Goal: Information Seeking & Learning: Check status

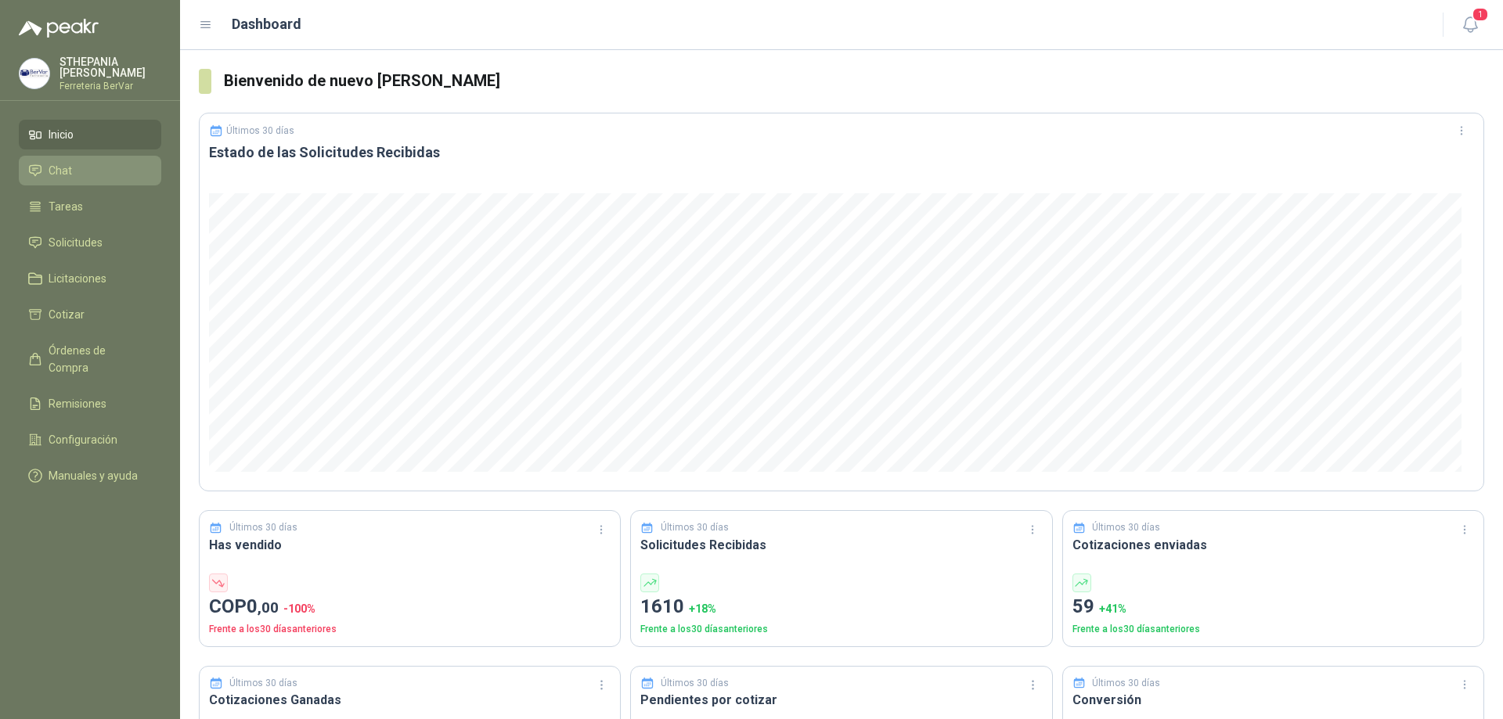
click at [91, 157] on link "Chat" at bounding box center [90, 171] width 142 height 30
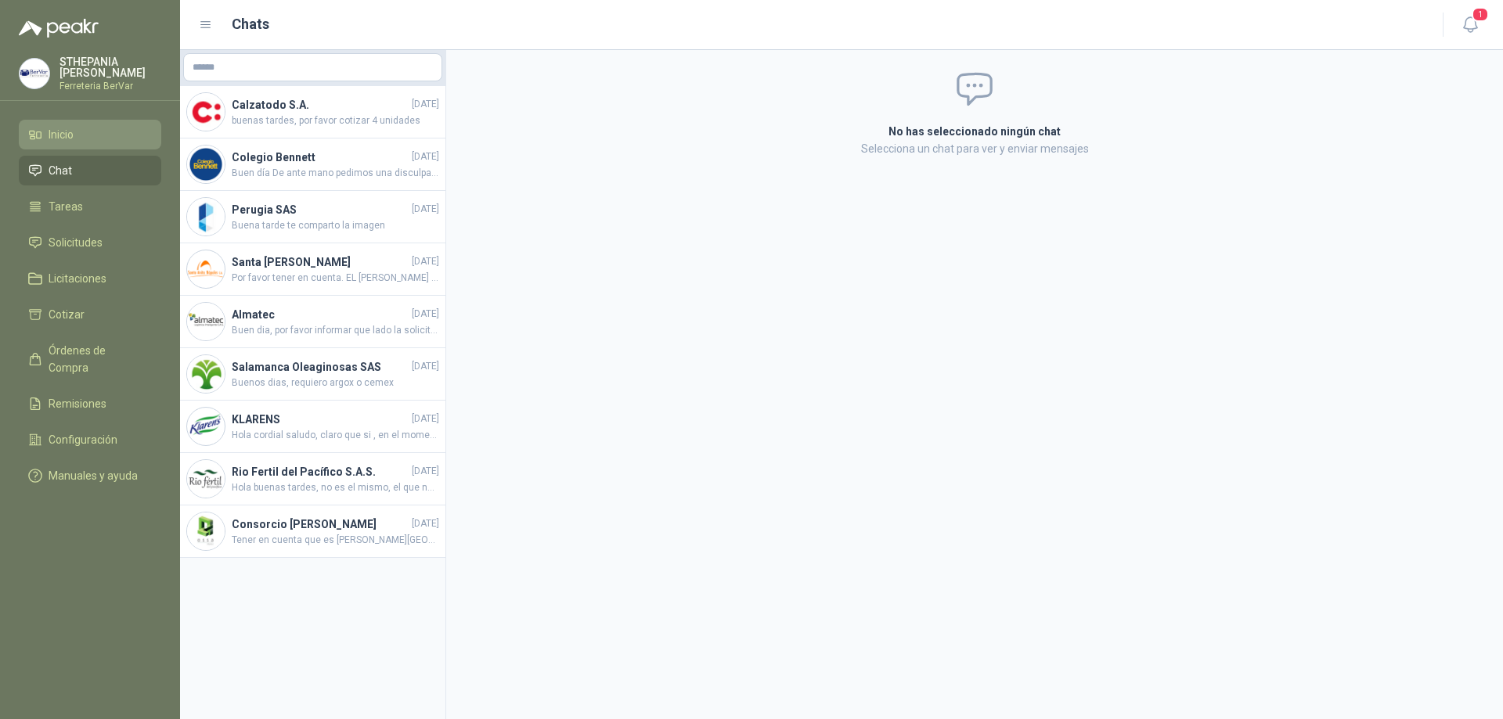
click at [84, 129] on li "Inicio" at bounding box center [90, 134] width 124 height 17
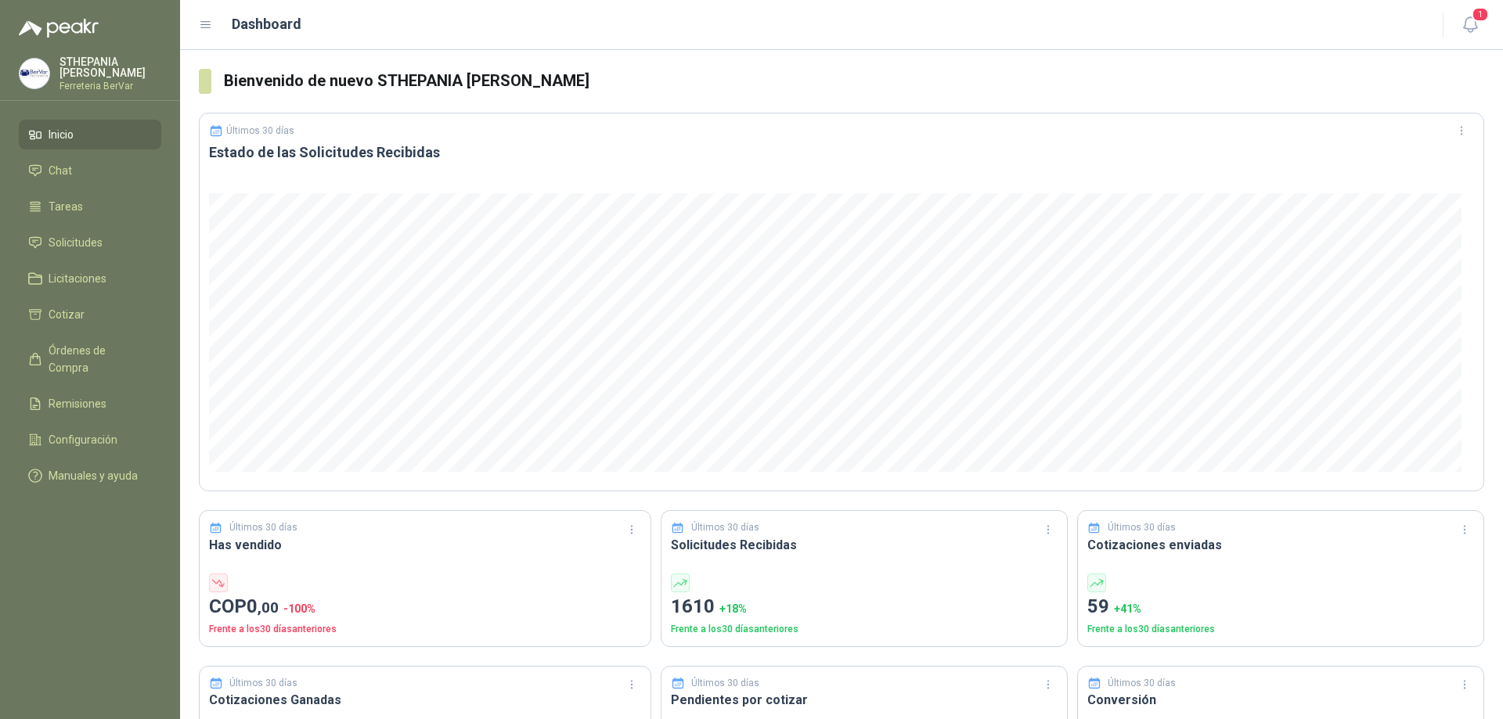
click at [79, 134] on li "Inicio" at bounding box center [90, 134] width 124 height 17
click at [81, 137] on li "Inicio" at bounding box center [90, 134] width 124 height 17
click at [1485, 28] on header "Dashboard 1" at bounding box center [841, 25] width 1323 height 50
click at [1463, 27] on icon "button" at bounding box center [1469, 24] width 13 height 15
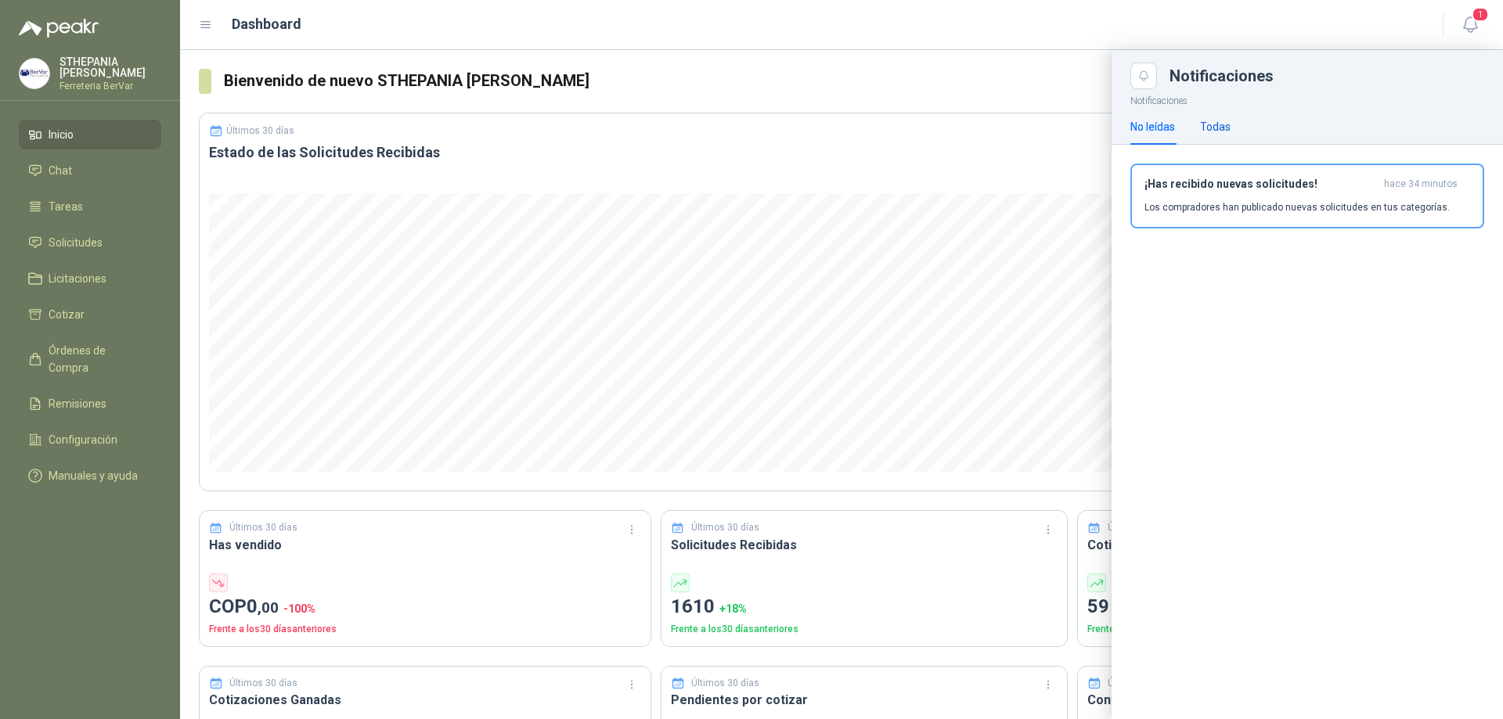
click at [1227, 121] on div "Todas" at bounding box center [1215, 126] width 31 height 17
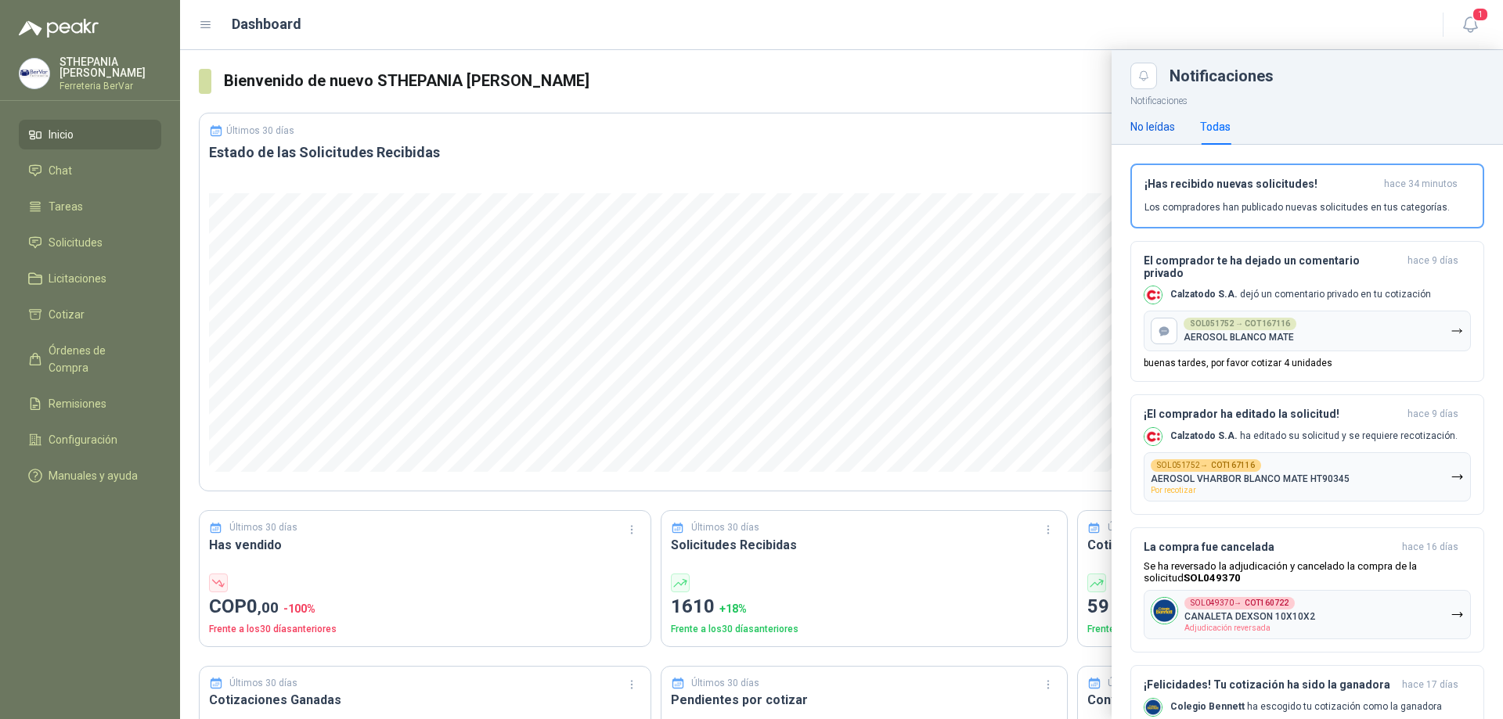
click at [1157, 122] on div "No leídas" at bounding box center [1152, 126] width 45 height 17
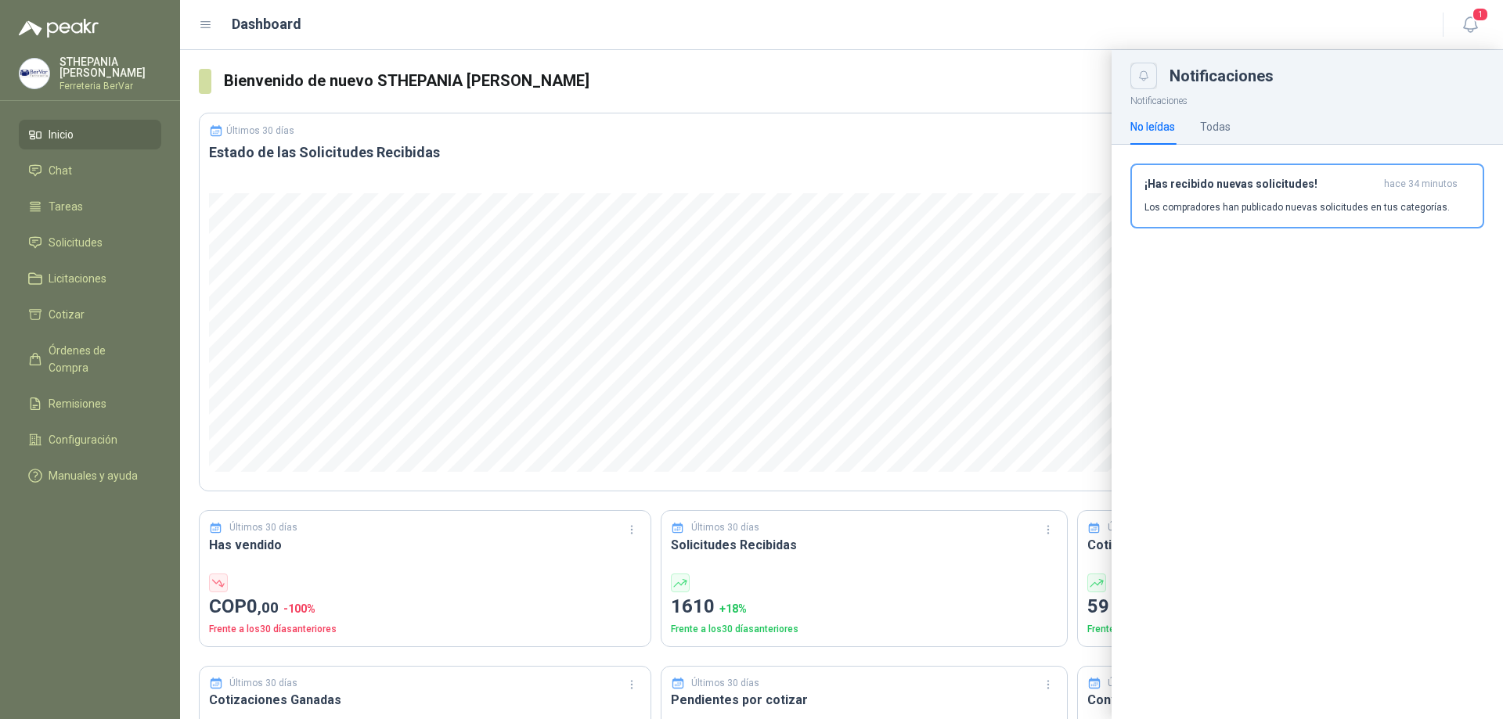
click at [1143, 77] on icon "Close" at bounding box center [1144, 76] width 13 height 13
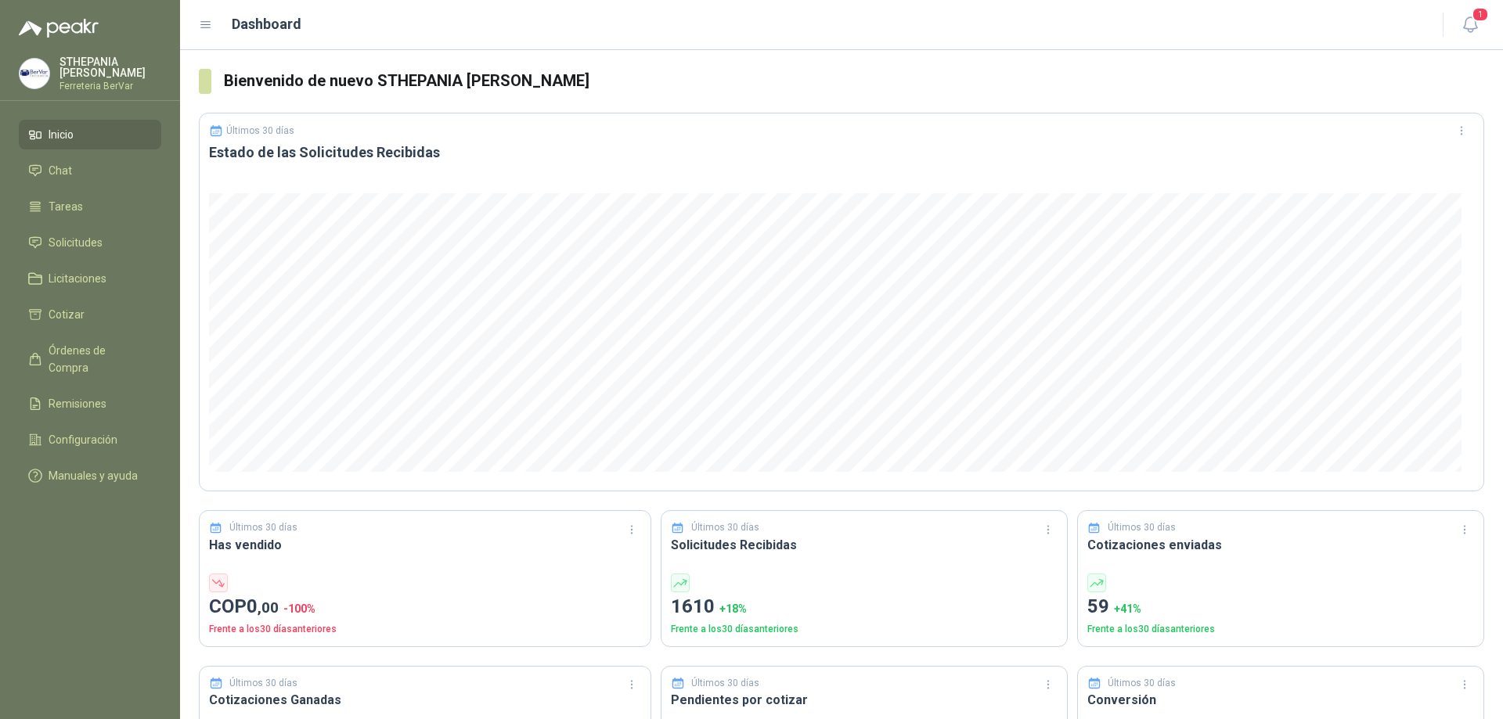
click at [77, 138] on li "Inicio" at bounding box center [90, 134] width 124 height 17
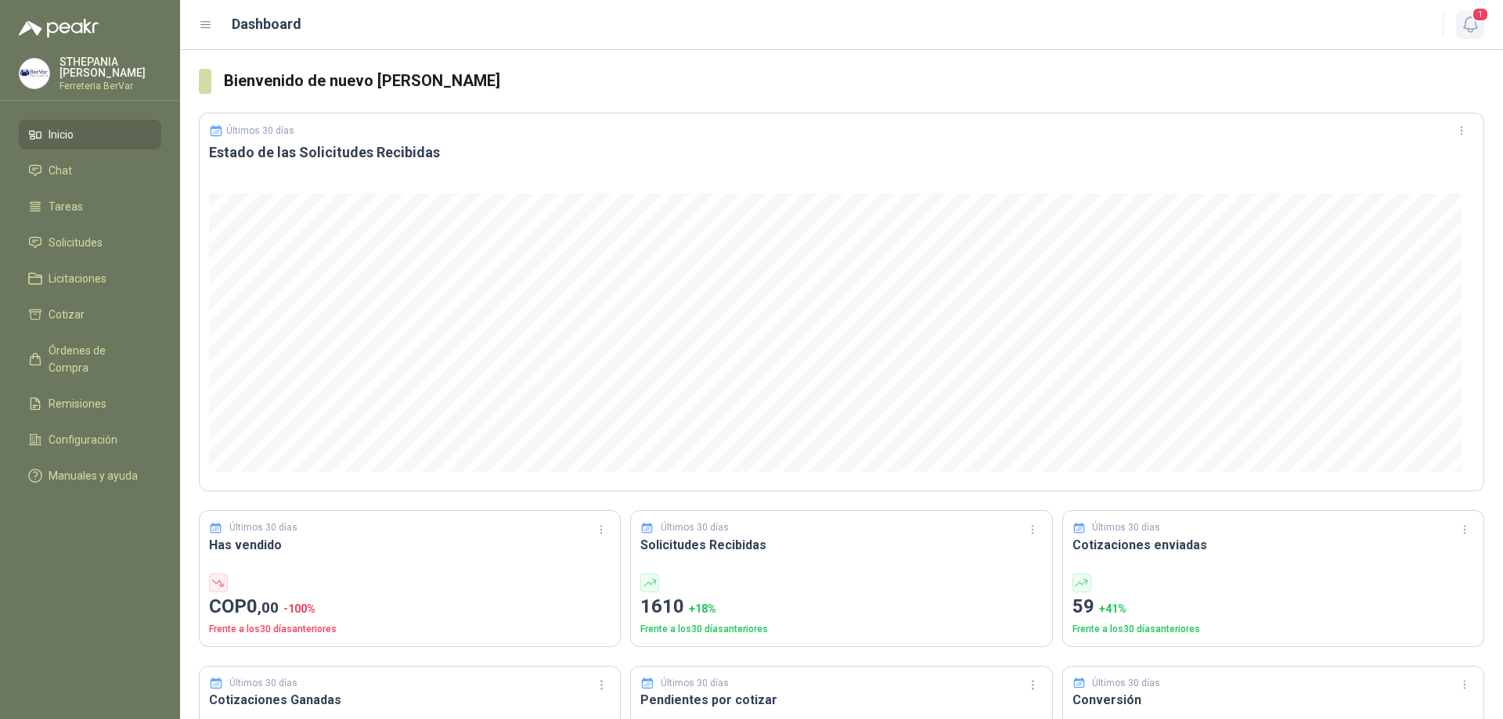
click at [1473, 33] on icon "button" at bounding box center [1471, 25] width 20 height 20
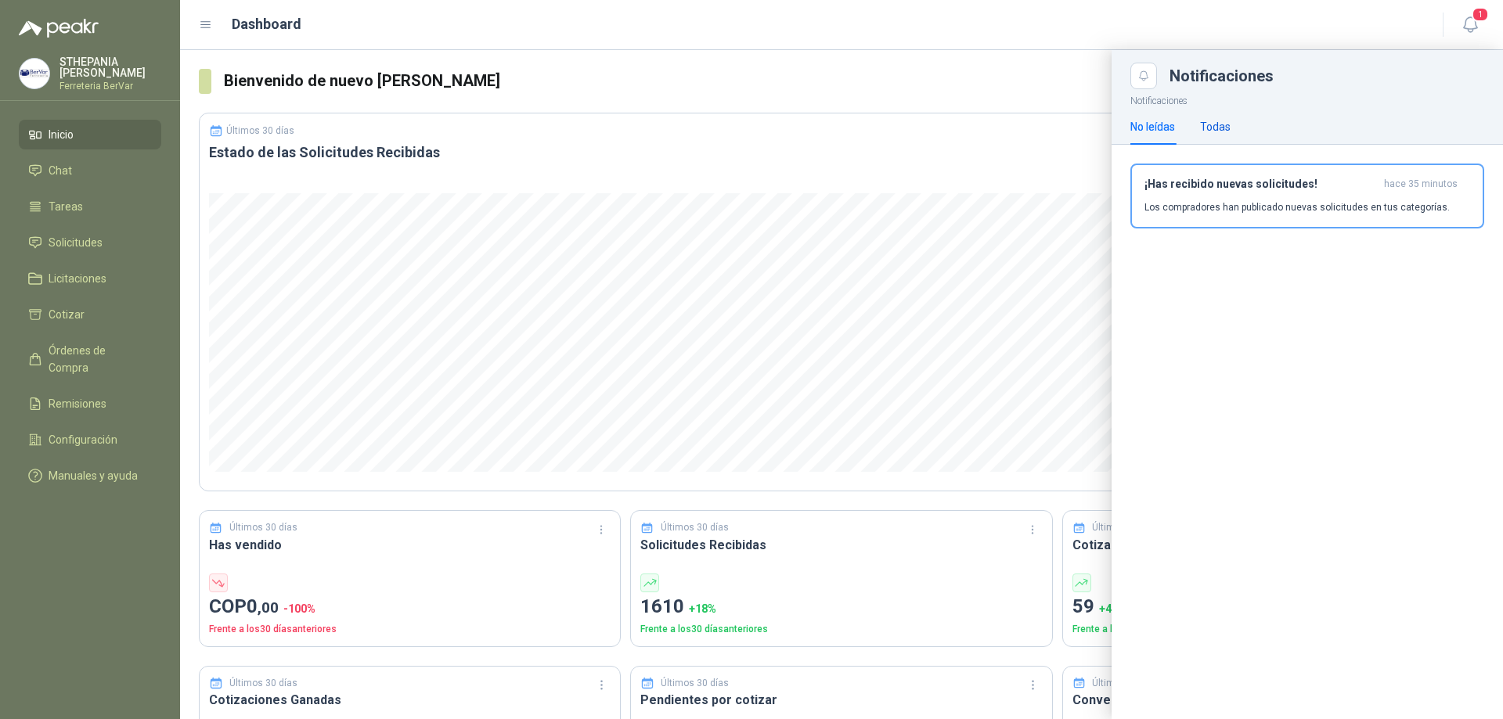
click at [1213, 128] on div "Todas" at bounding box center [1215, 126] width 31 height 17
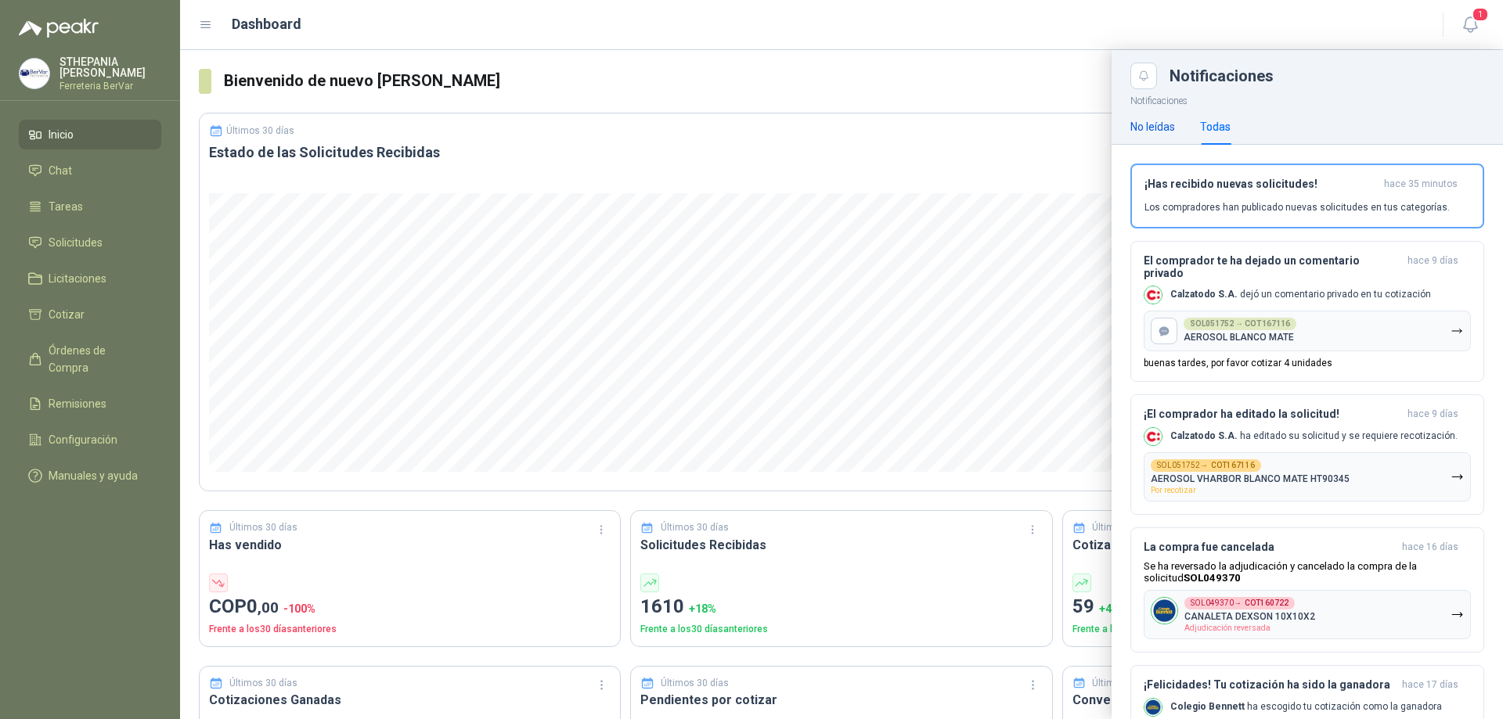
click at [1168, 118] on div "No leídas" at bounding box center [1152, 126] width 45 height 17
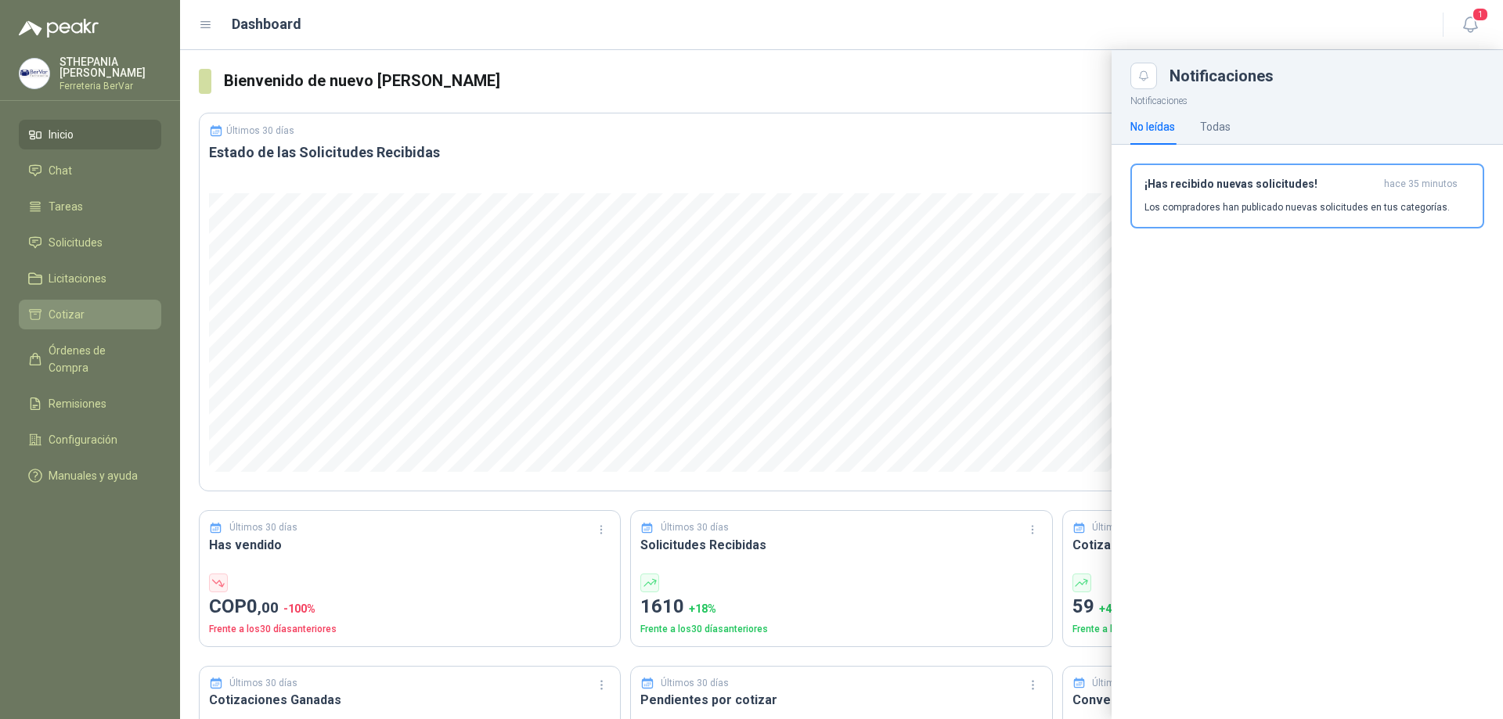
click at [105, 312] on li "Cotizar" at bounding box center [90, 314] width 124 height 17
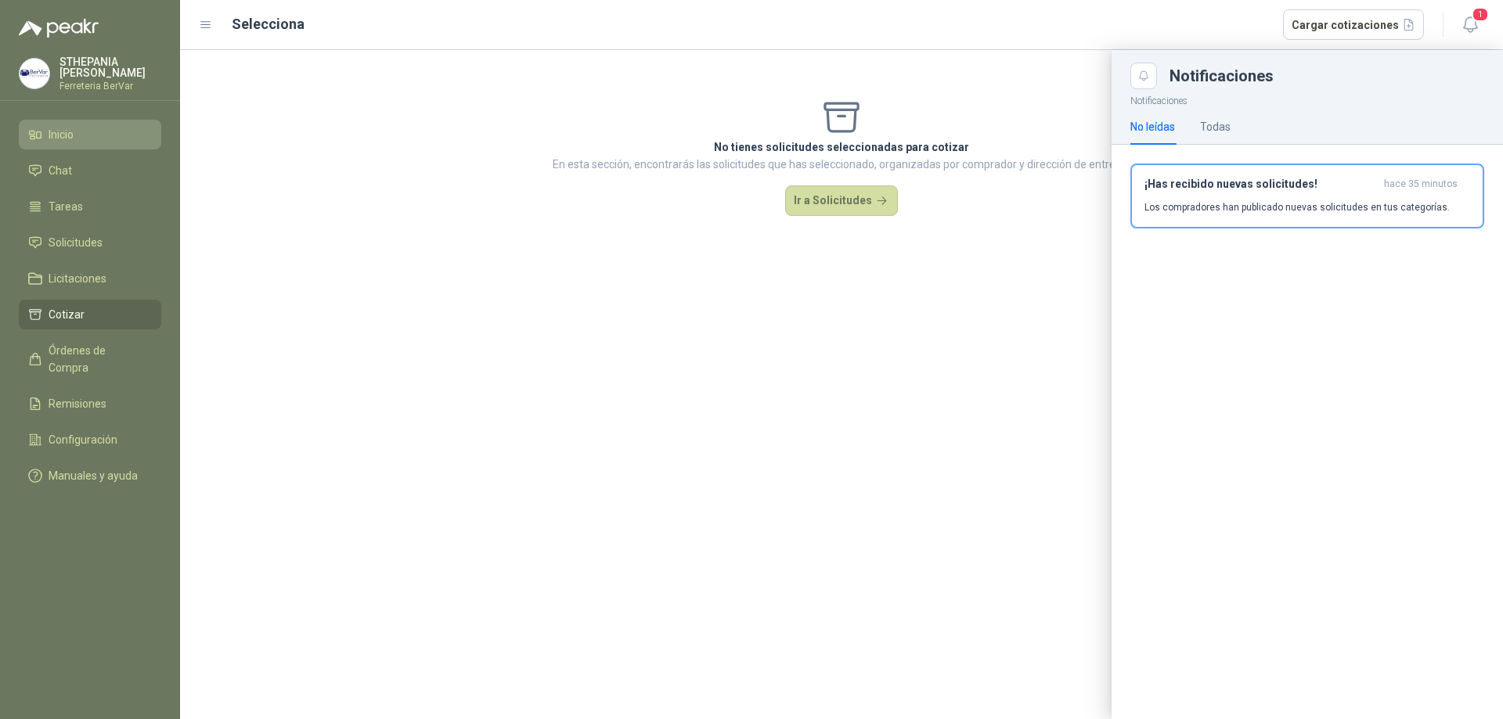
click at [82, 141] on li "Inicio" at bounding box center [90, 134] width 124 height 17
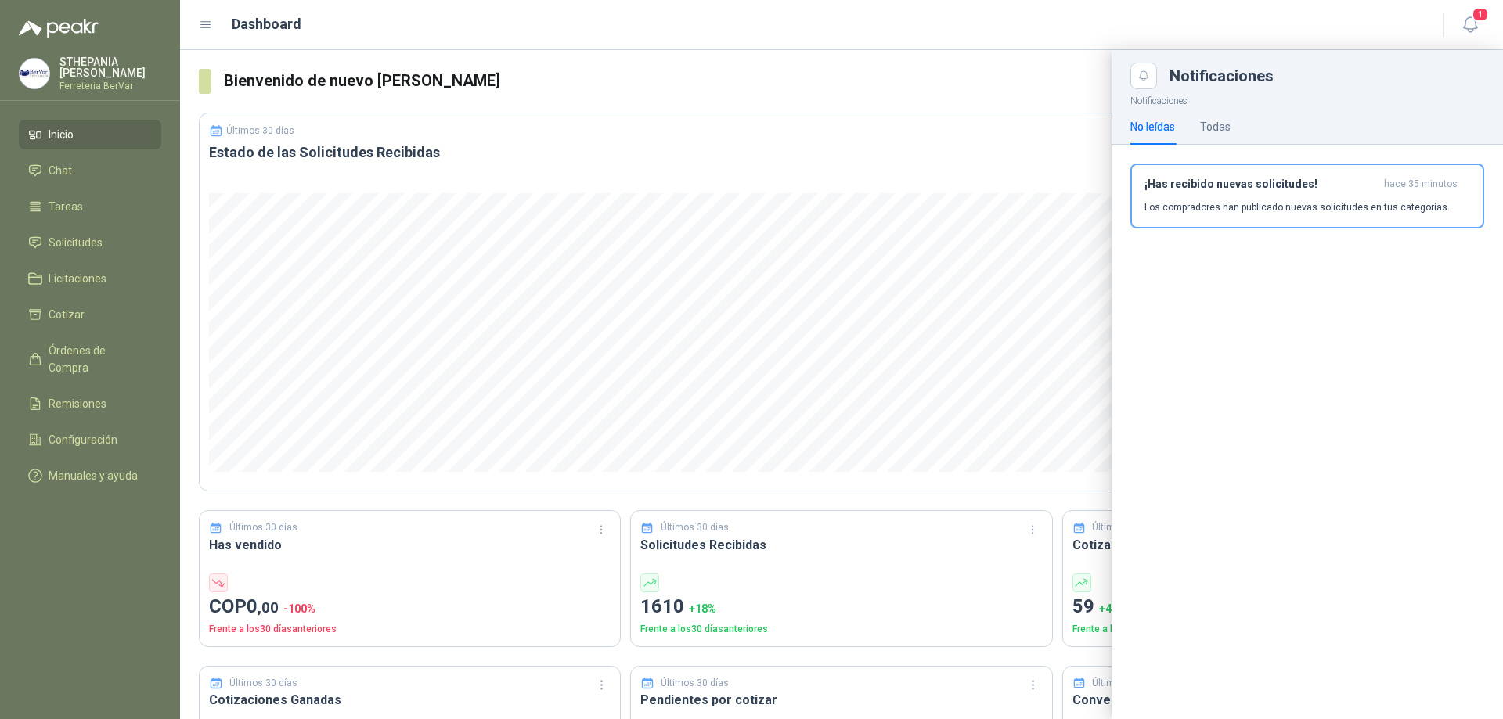
click at [198, 30] on header "Dashboard 1" at bounding box center [841, 25] width 1323 height 50
click at [204, 27] on icon at bounding box center [206, 25] width 14 height 14
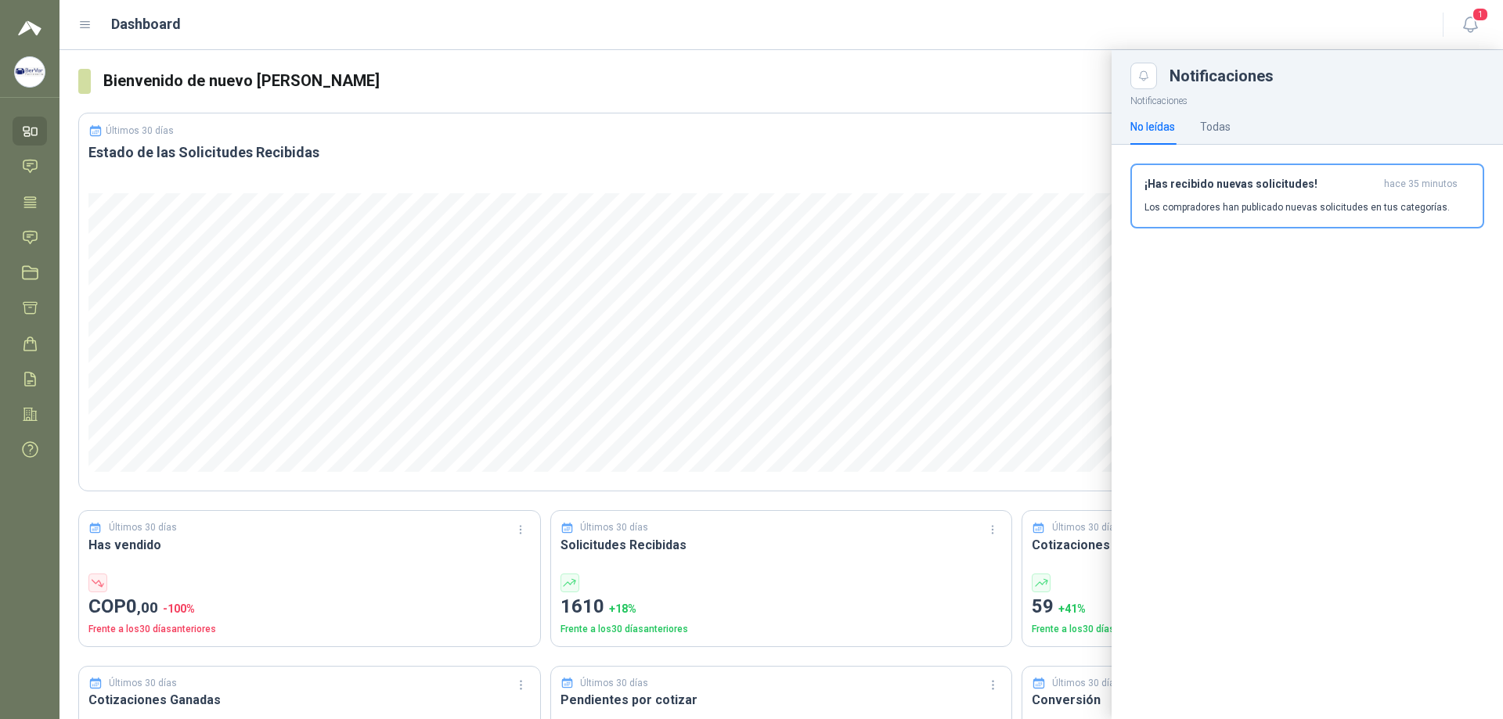
click at [87, 22] on icon at bounding box center [85, 25] width 9 height 6
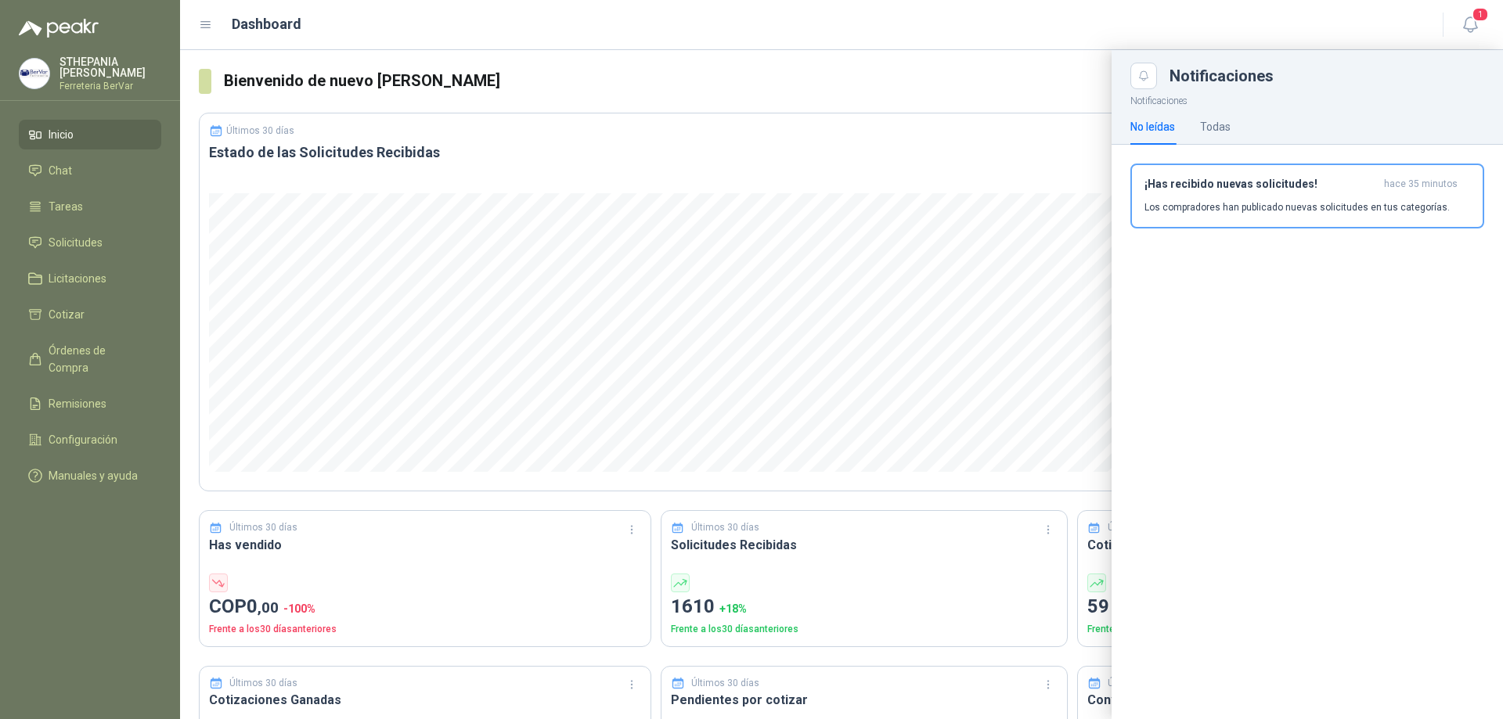
click at [78, 127] on li "Inicio" at bounding box center [90, 134] width 124 height 17
click at [928, 82] on div at bounding box center [841, 384] width 1323 height 669
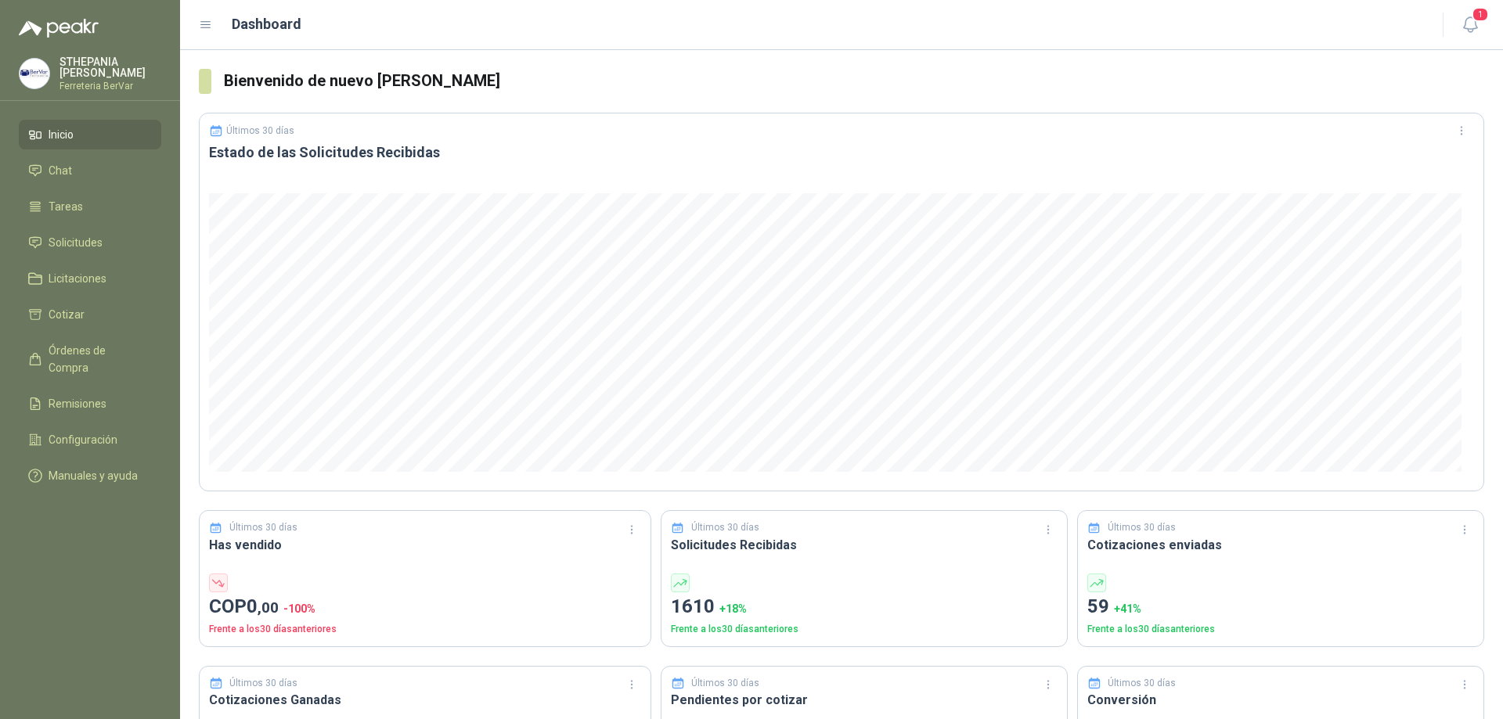
click at [283, 553] on h3 "Has vendido" at bounding box center [425, 545] width 432 height 20
click at [85, 168] on li "Chat" at bounding box center [90, 170] width 124 height 17
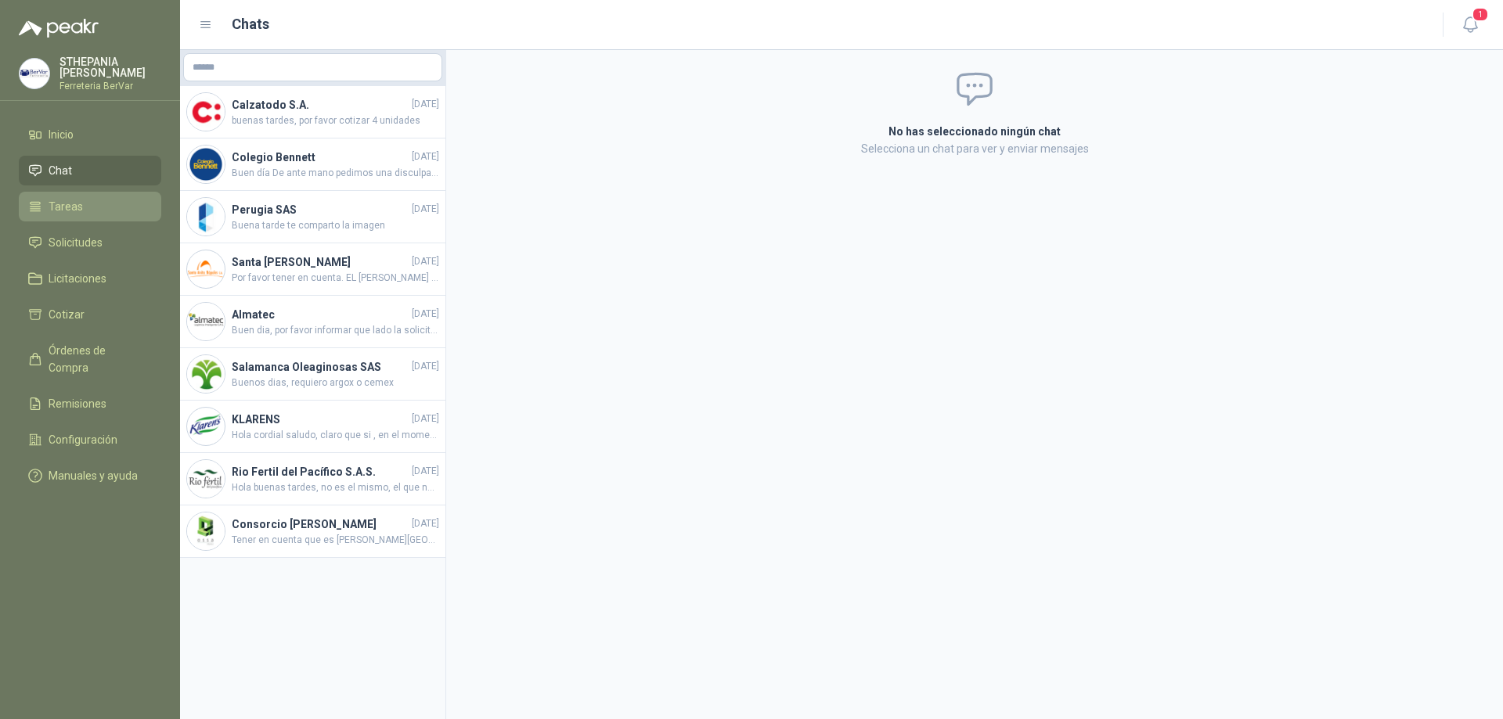
click at [96, 214] on li "Tareas" at bounding box center [90, 206] width 124 height 17
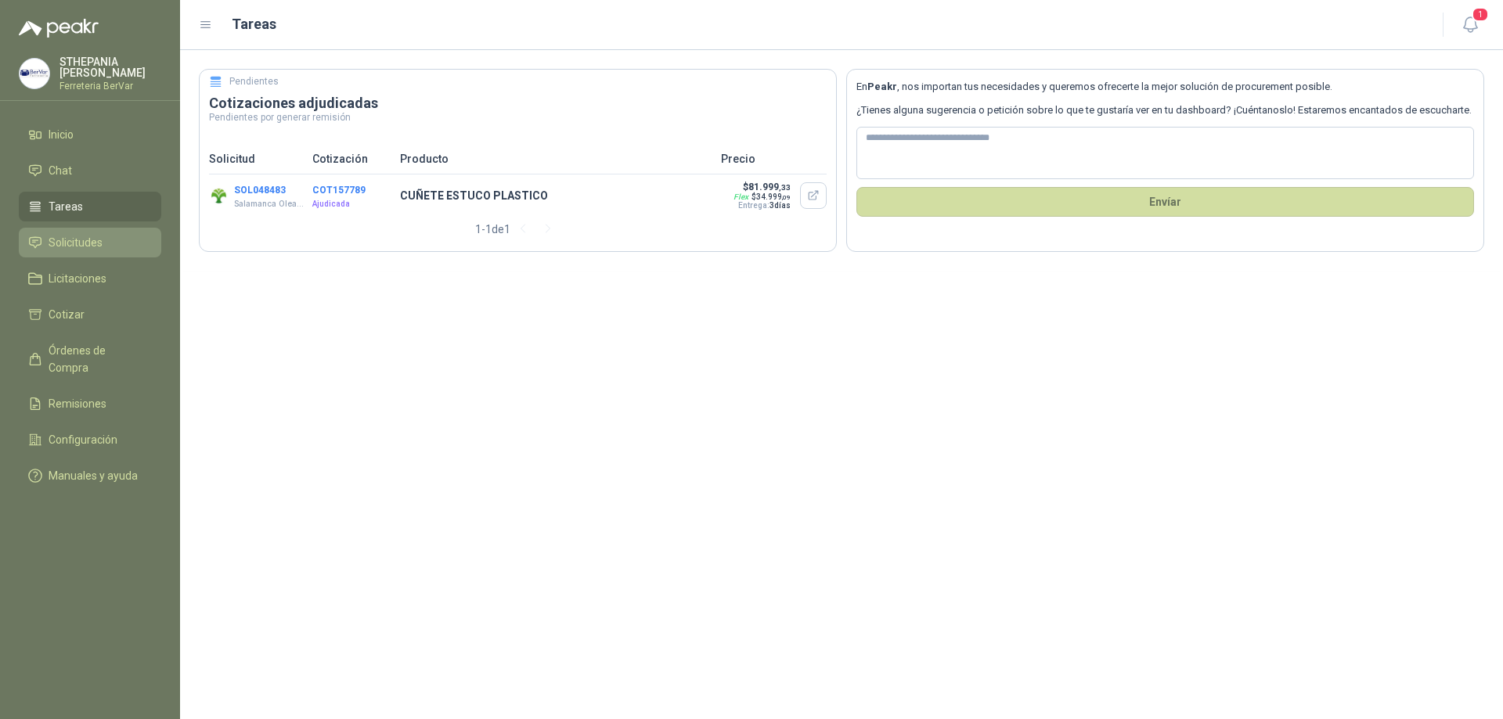
click at [94, 240] on span "Solicitudes" at bounding box center [76, 242] width 54 height 17
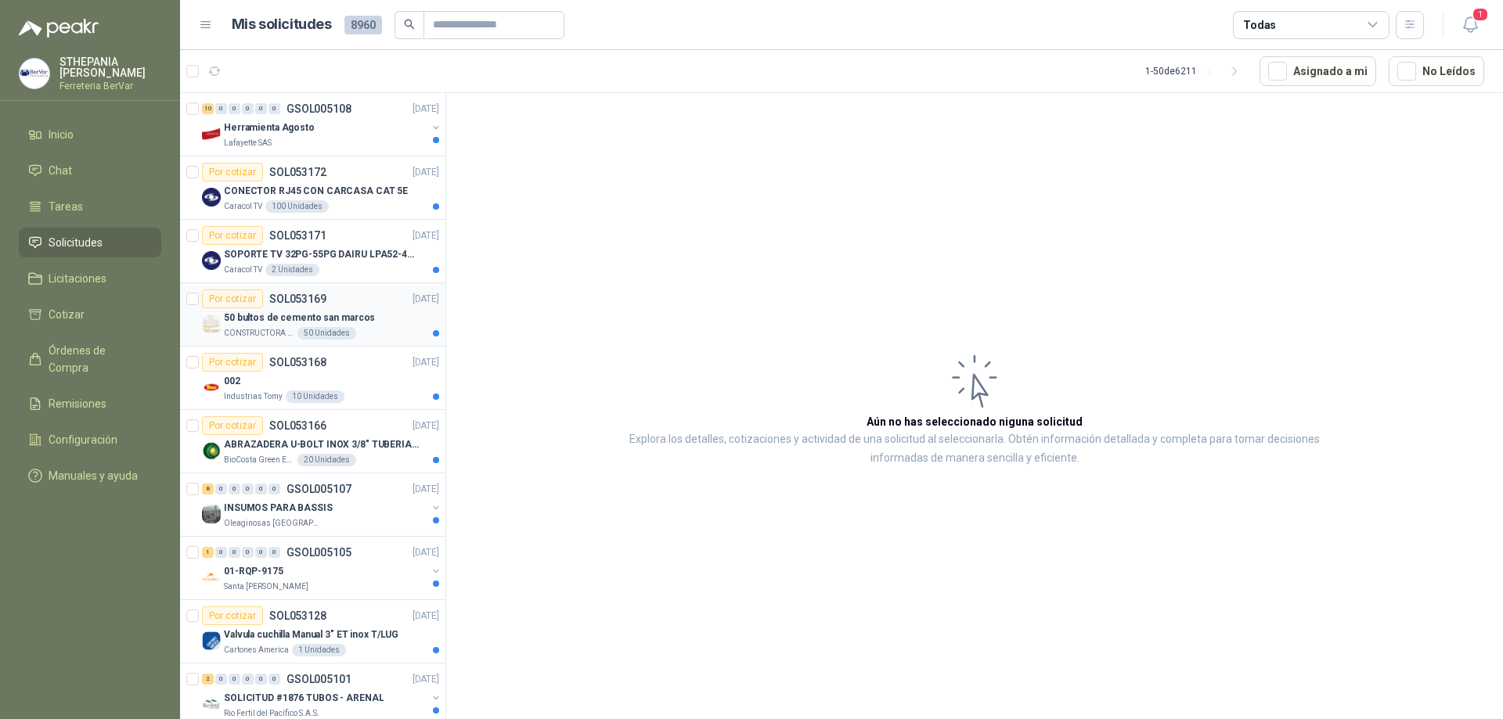
click at [364, 319] on div "50 bultos de cemento san marcos" at bounding box center [331, 317] width 215 height 19
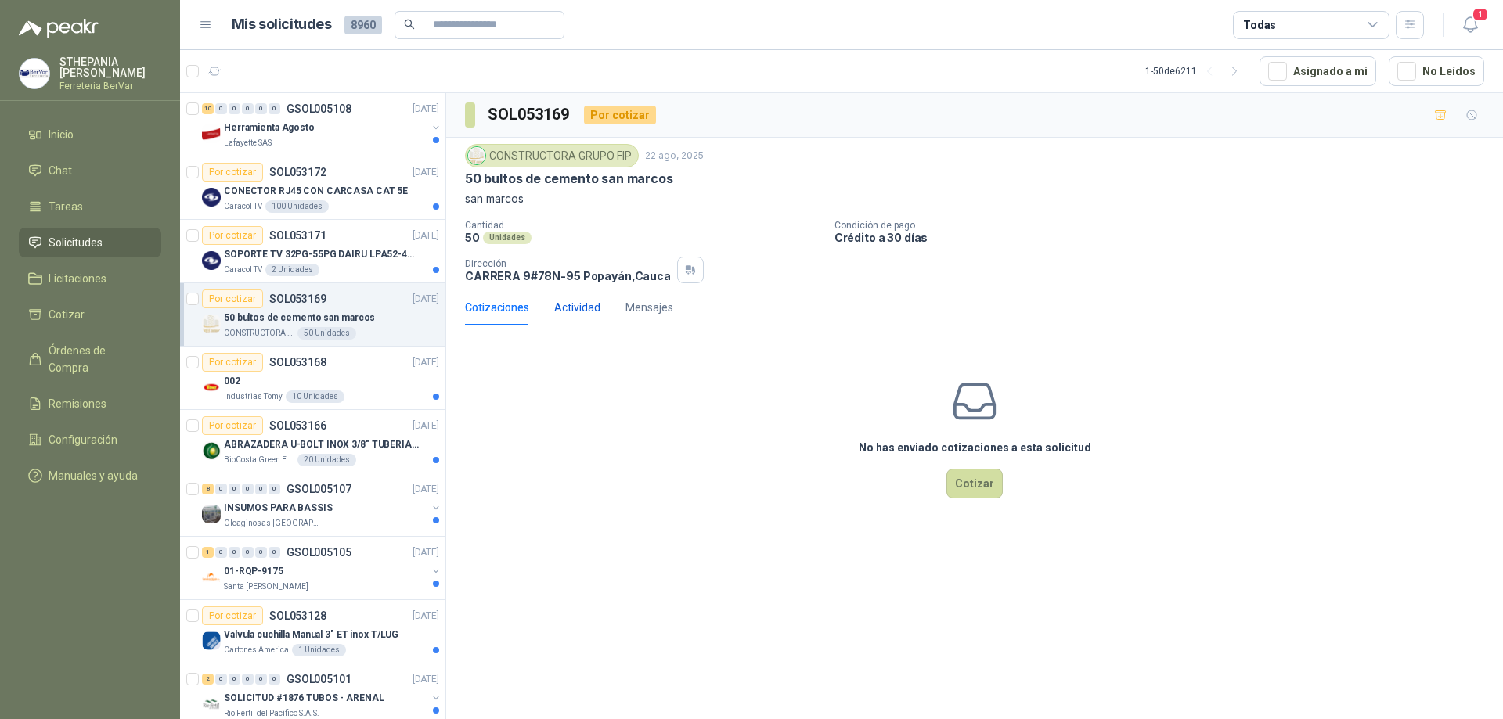
click at [581, 306] on div "Actividad" at bounding box center [577, 307] width 46 height 17
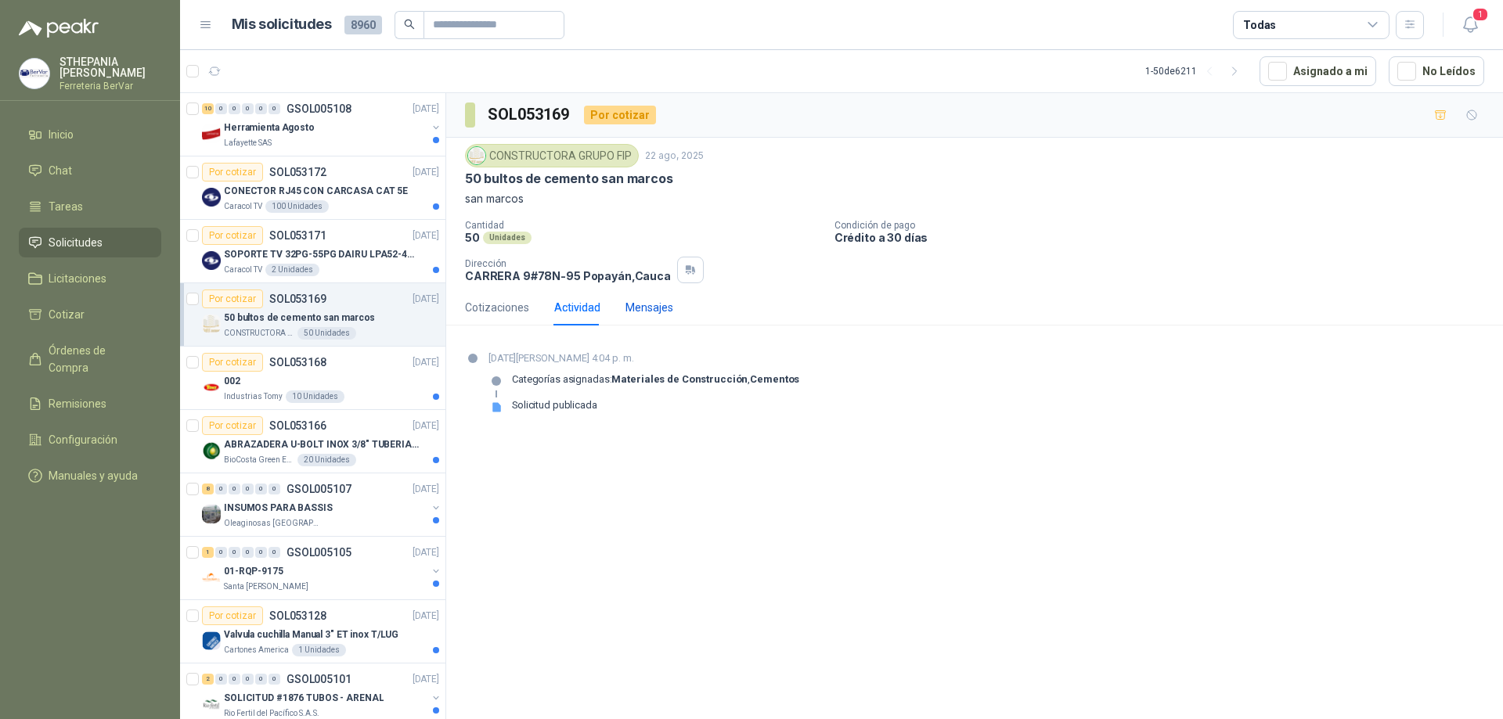
click at [654, 308] on div "Mensajes" at bounding box center [650, 307] width 48 height 17
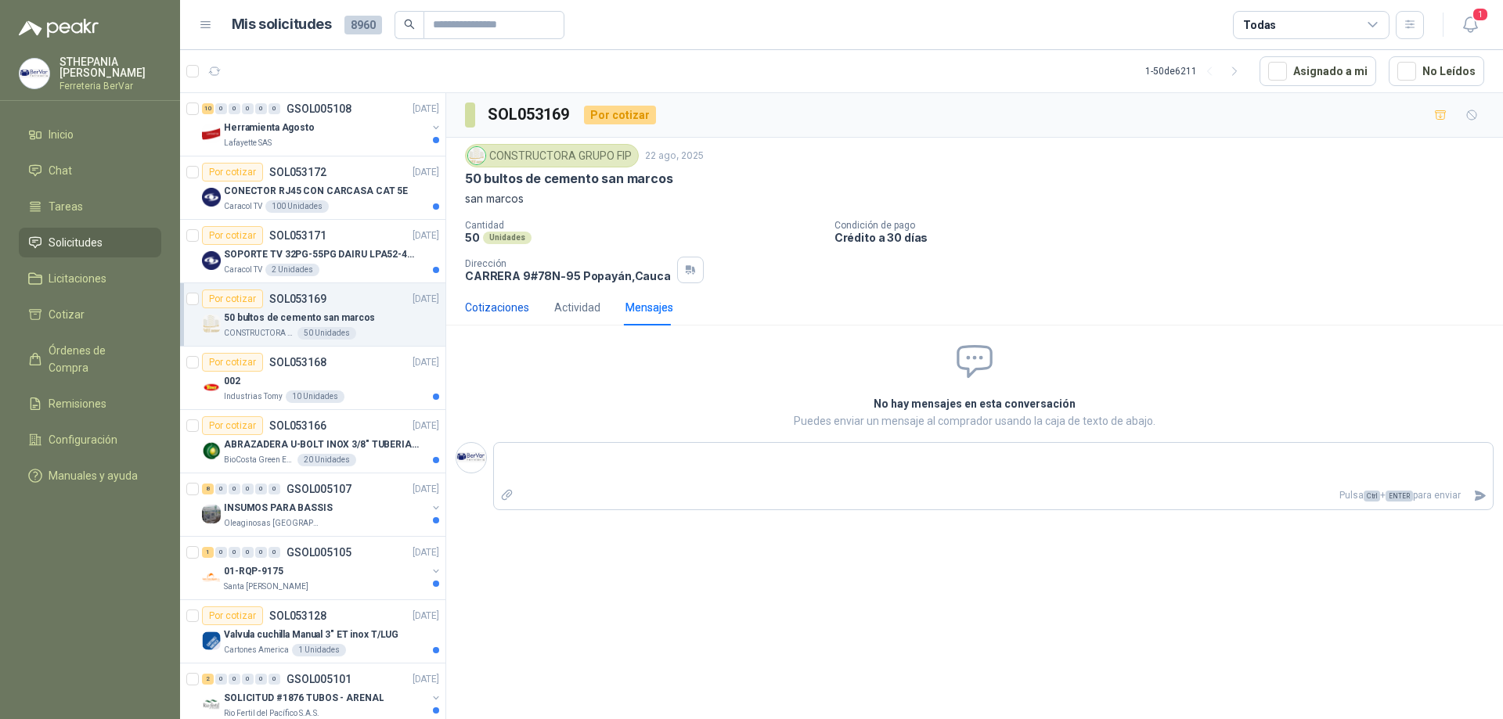
click at [510, 312] on div "Cotizaciones" at bounding box center [497, 307] width 64 height 17
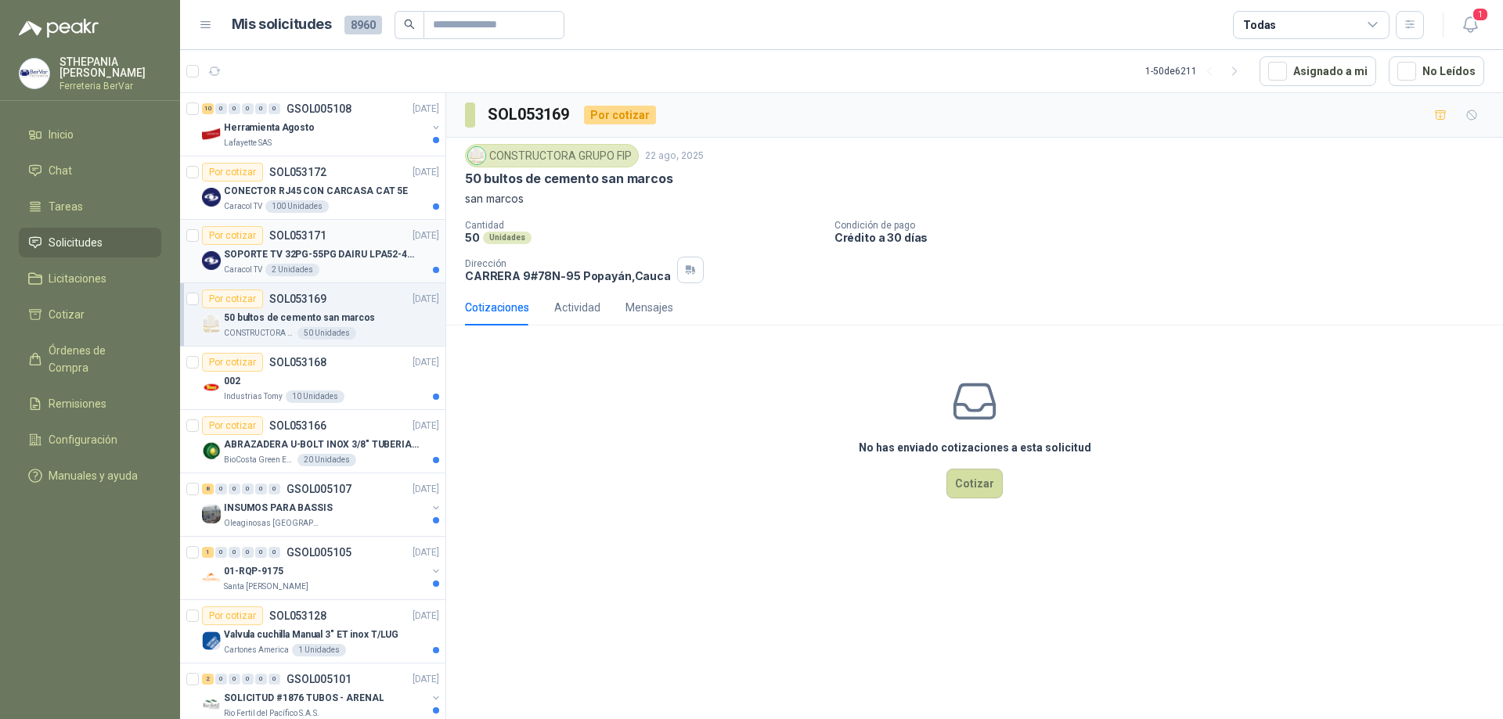
click at [367, 252] on p "SOPORTE TV 32PG-55PG DAIRU LPA52-446KIT2" at bounding box center [321, 254] width 195 height 15
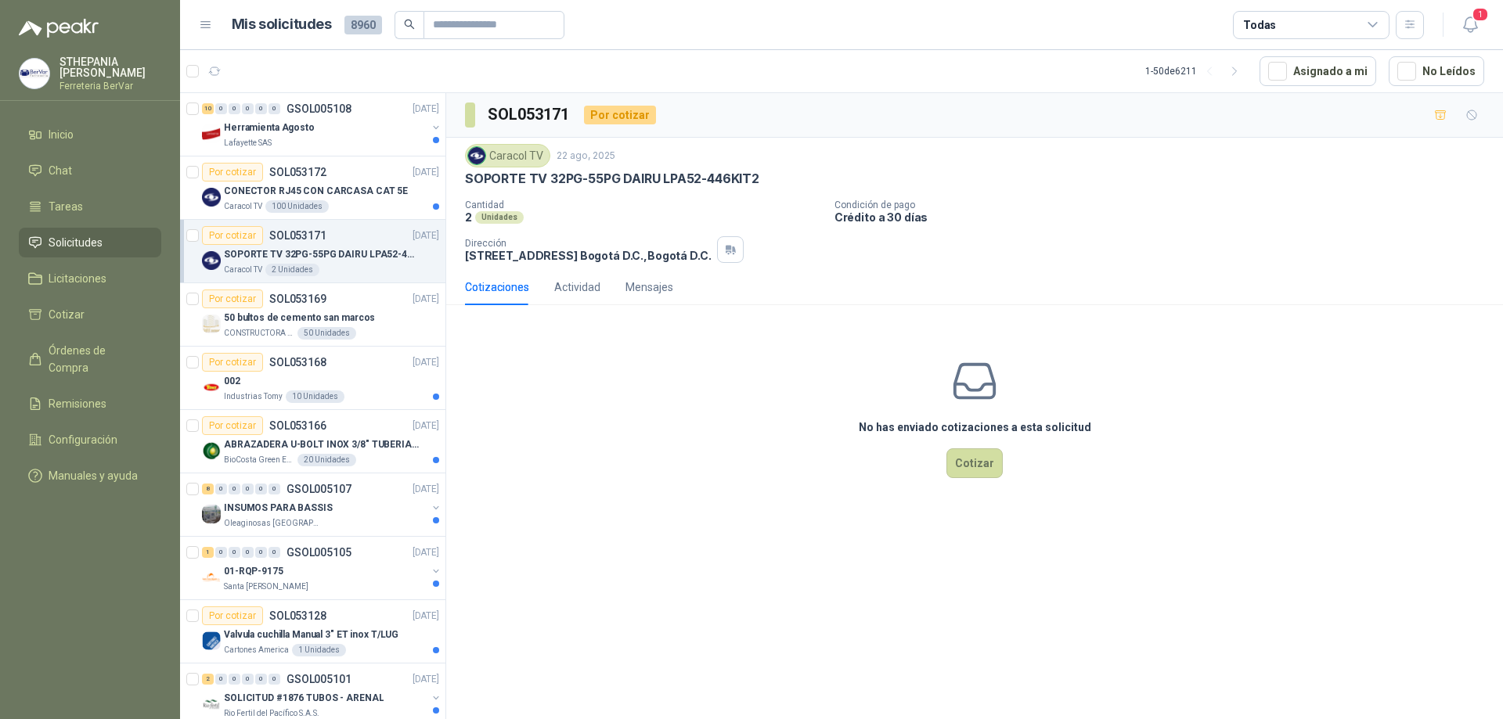
click at [506, 217] on div "Unidades" at bounding box center [499, 217] width 49 height 13
click at [351, 200] on div "Caracol TV 100 Unidades" at bounding box center [331, 206] width 215 height 13
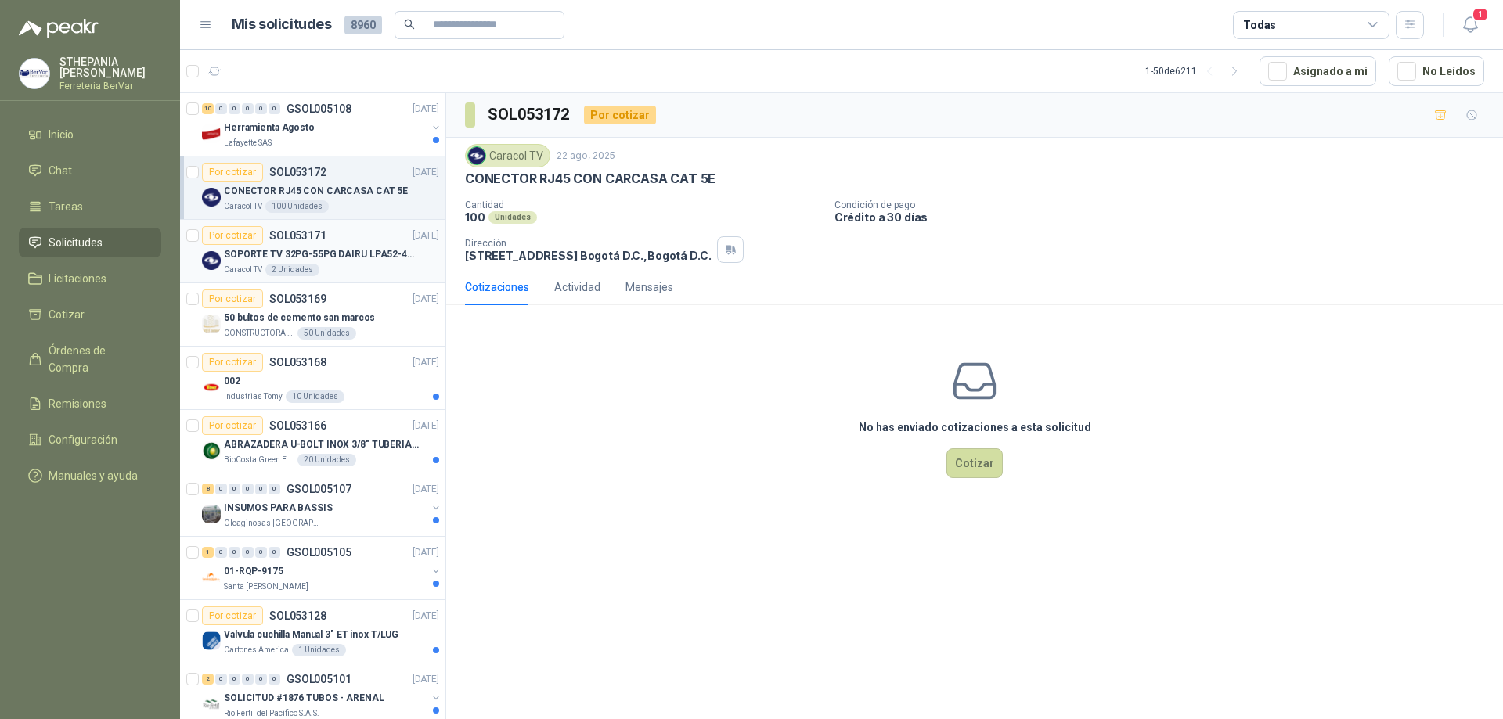
click at [357, 256] on p "SOPORTE TV 32PG-55PG DAIRU LPA52-446KIT2" at bounding box center [321, 254] width 195 height 15
